Goal: Check status

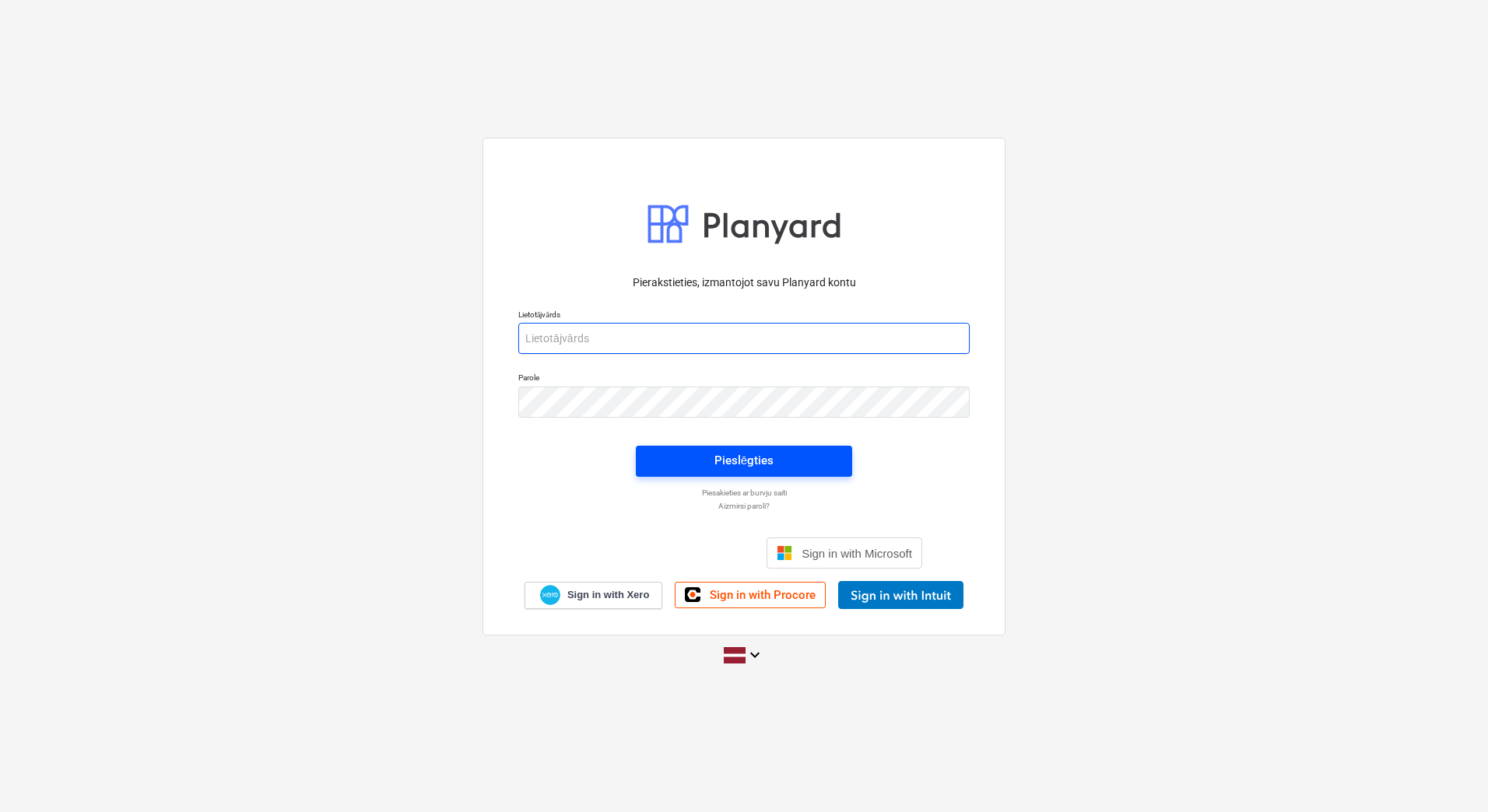
type input "[PERSON_NAME][EMAIL_ADDRESS][DOMAIN_NAME]"
click at [702, 472] on button "Pieslēgties" at bounding box center [743, 461] width 217 height 31
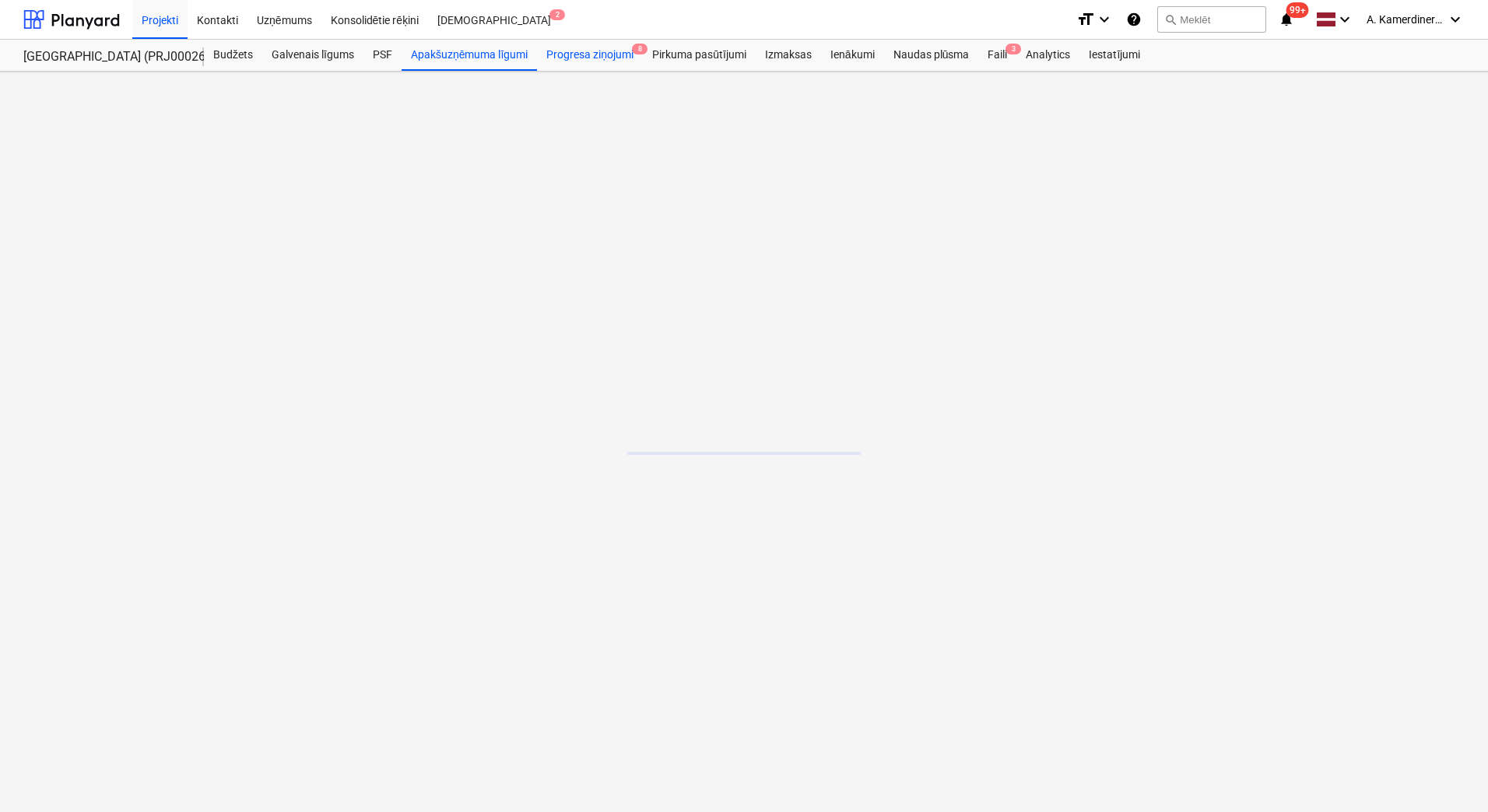
click at [601, 60] on div "Progresa ziņojumi 8" at bounding box center [590, 55] width 106 height 31
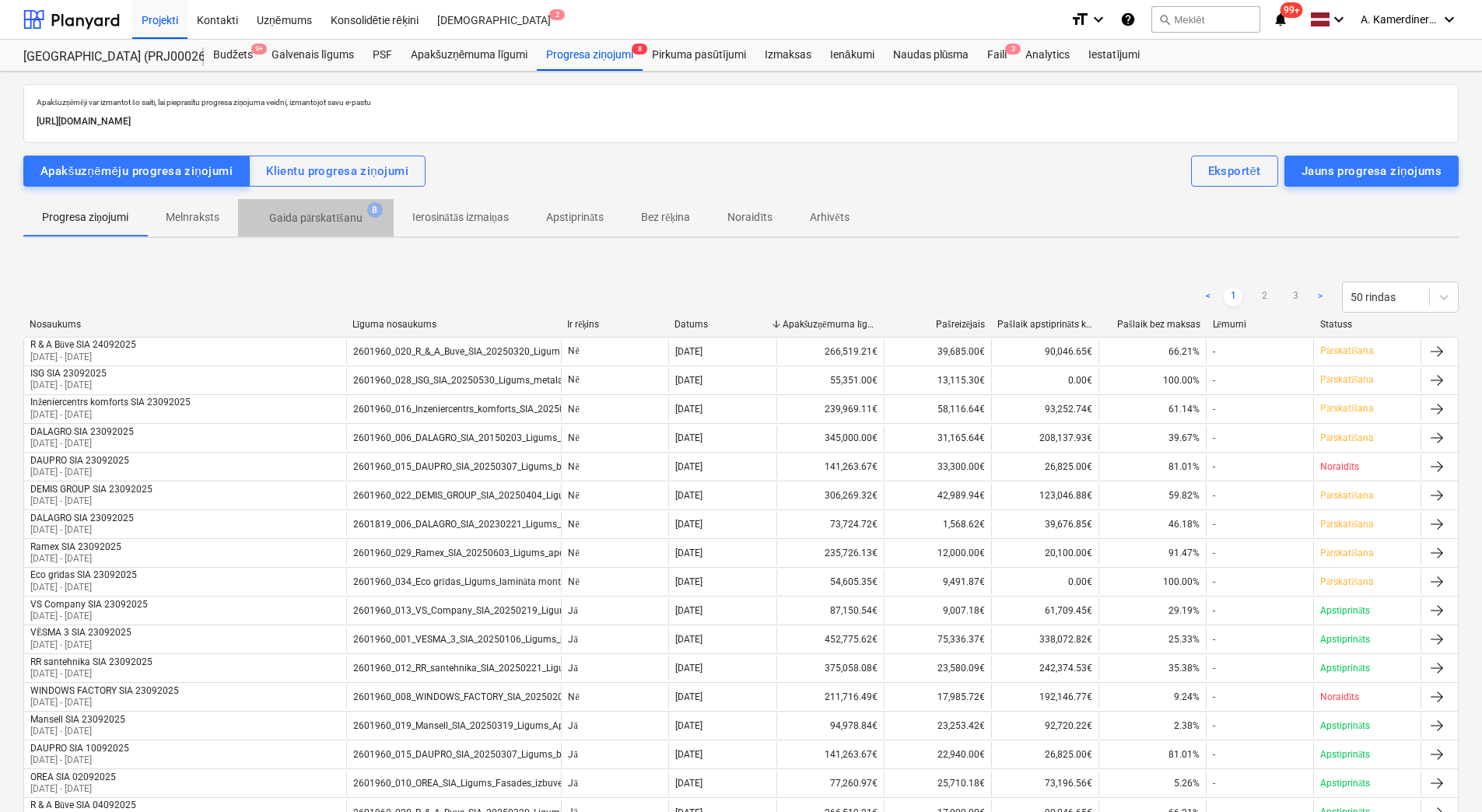
click at [333, 216] on p "Gaida pārskatīšanu" at bounding box center [316, 217] width 94 height 16
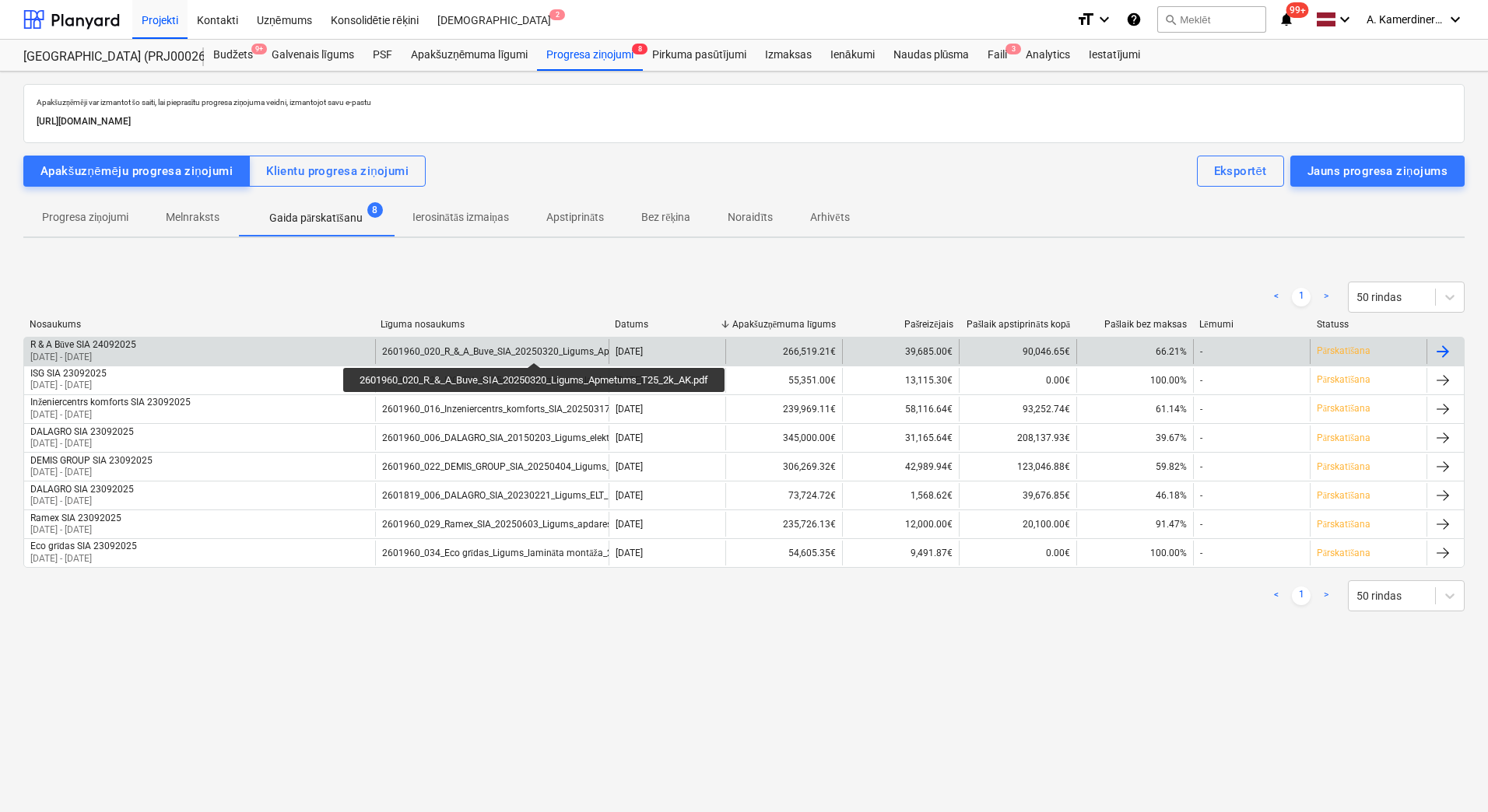
click at [537, 349] on div "2601960_020_R_&_A_Buve_SIA_20250320_Ligums_Apmetums_T25_2k_AK.pdf" at bounding box center [546, 351] width 329 height 11
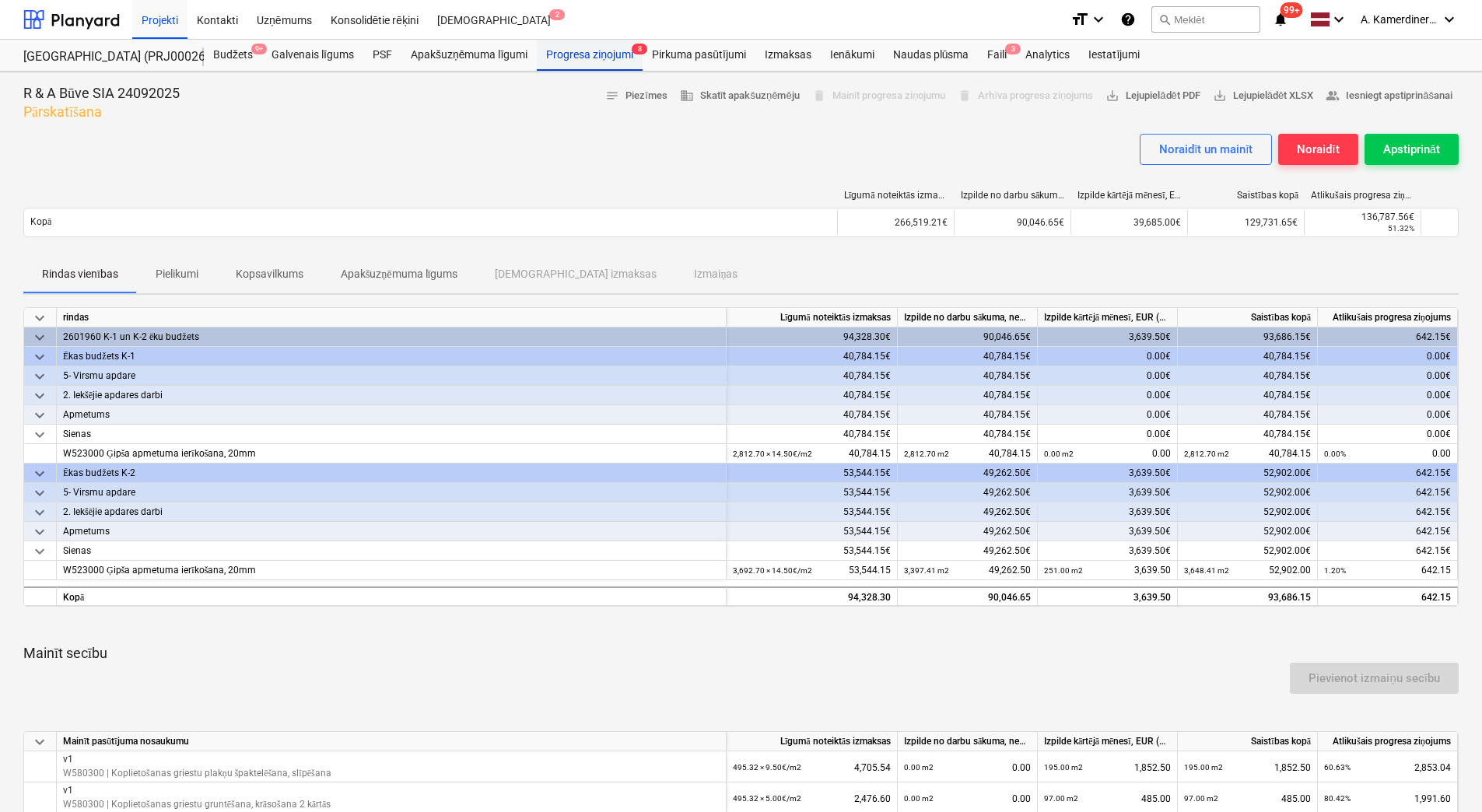
click at [584, 58] on div "Progresa ziņojumi 8" at bounding box center [590, 55] width 106 height 31
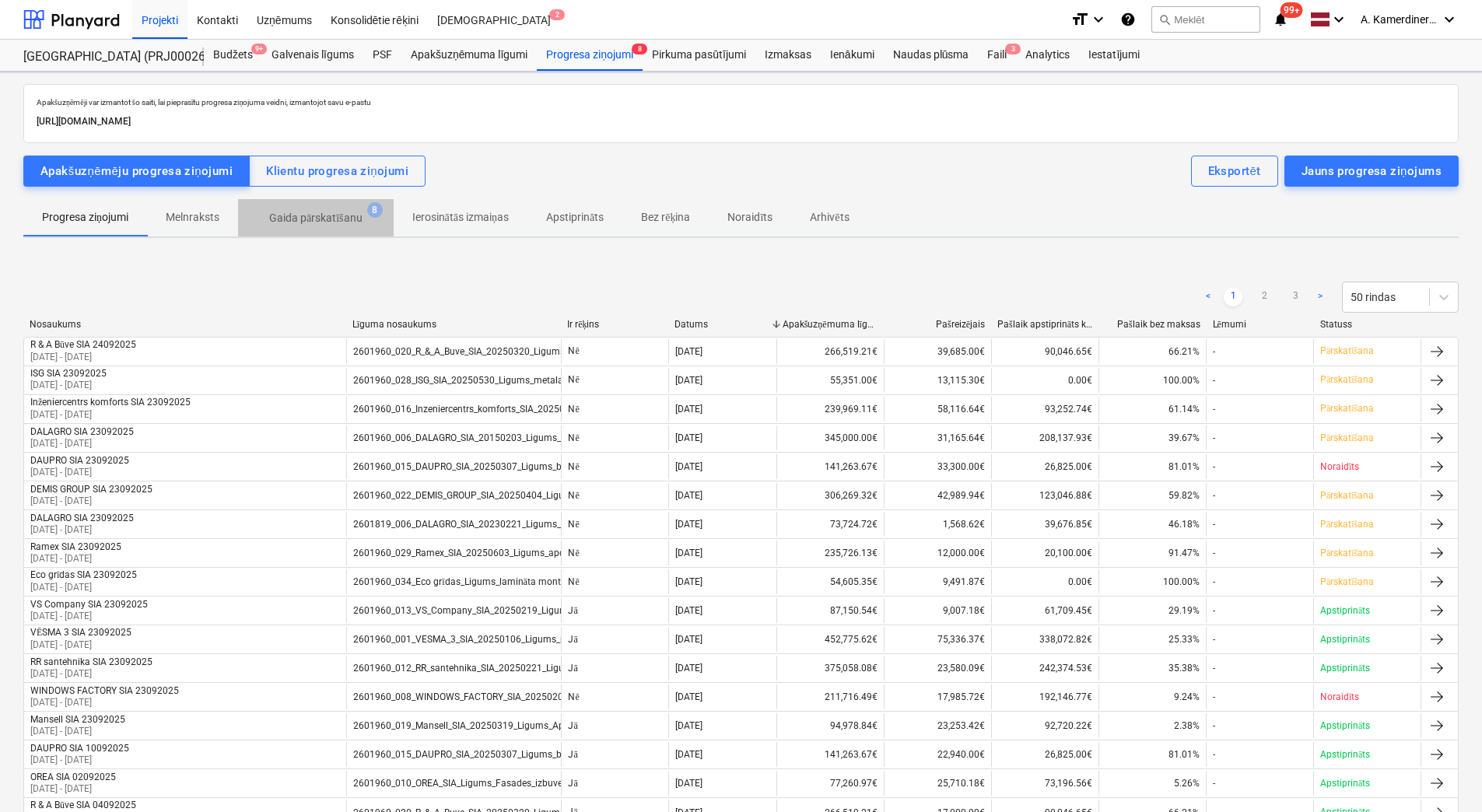
click at [345, 221] on p "Gaida pārskatīšanu" at bounding box center [316, 217] width 94 height 16
